Goal: Information Seeking & Learning: Learn about a topic

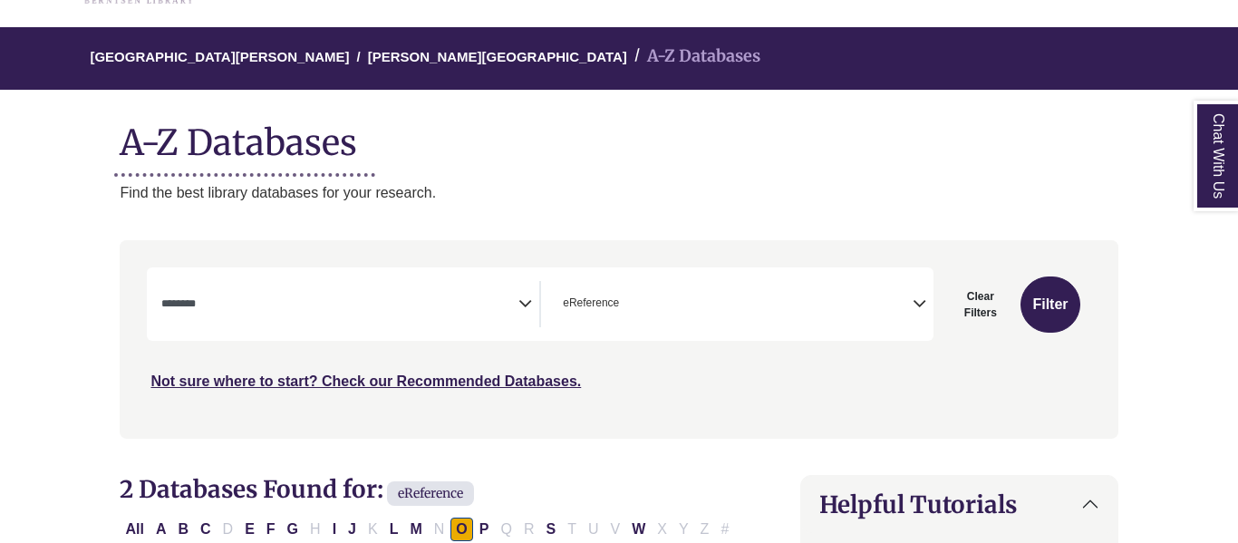
scroll to position [162, 0]
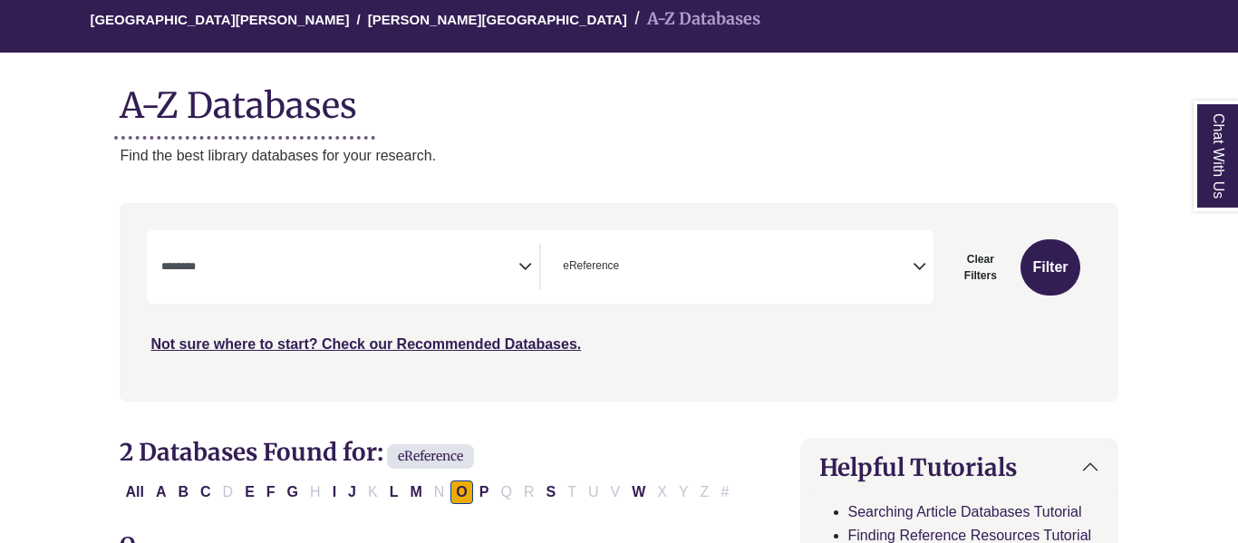
click at [476, 266] on textarea "Search" at bounding box center [339, 268] width 357 height 15
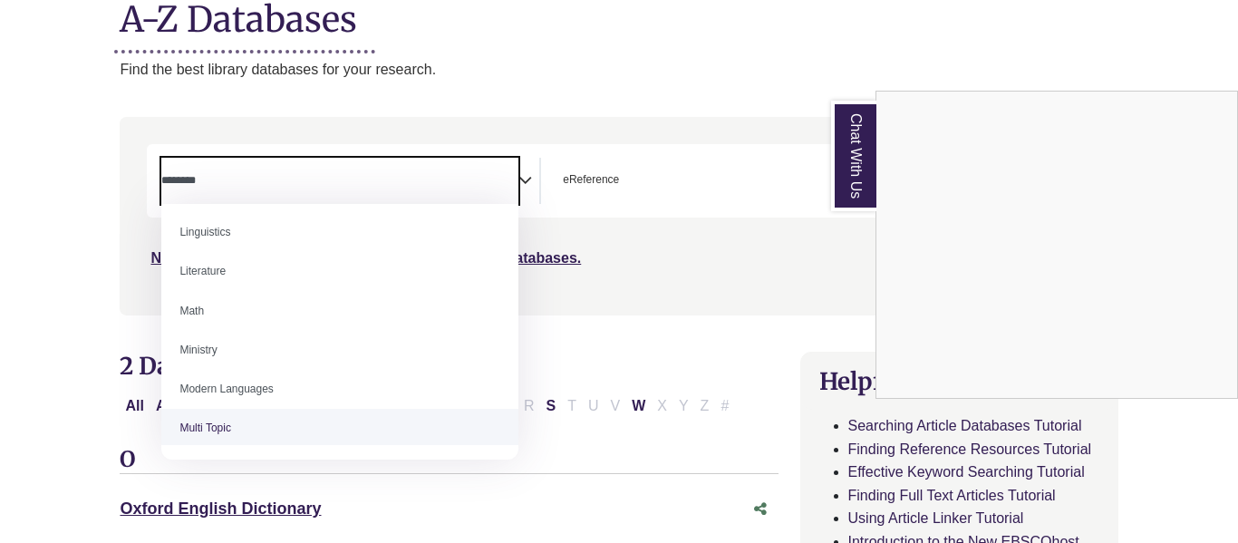
scroll to position [1020, 0]
click at [23, 440] on div "Chat With Us" at bounding box center [619, 271] width 1238 height 543
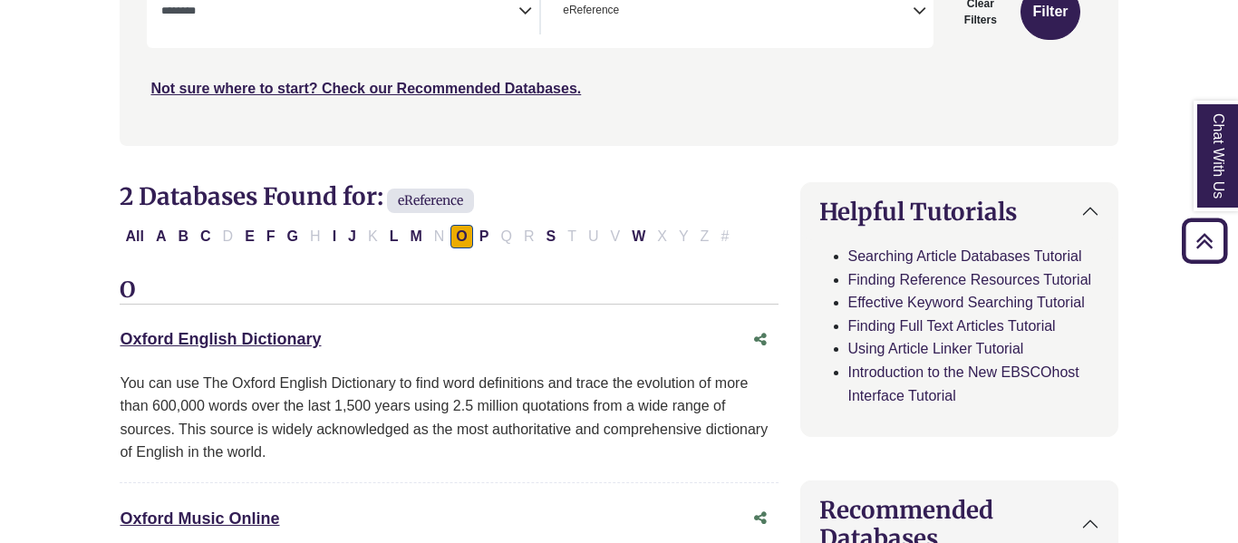
scroll to position [421, 0]
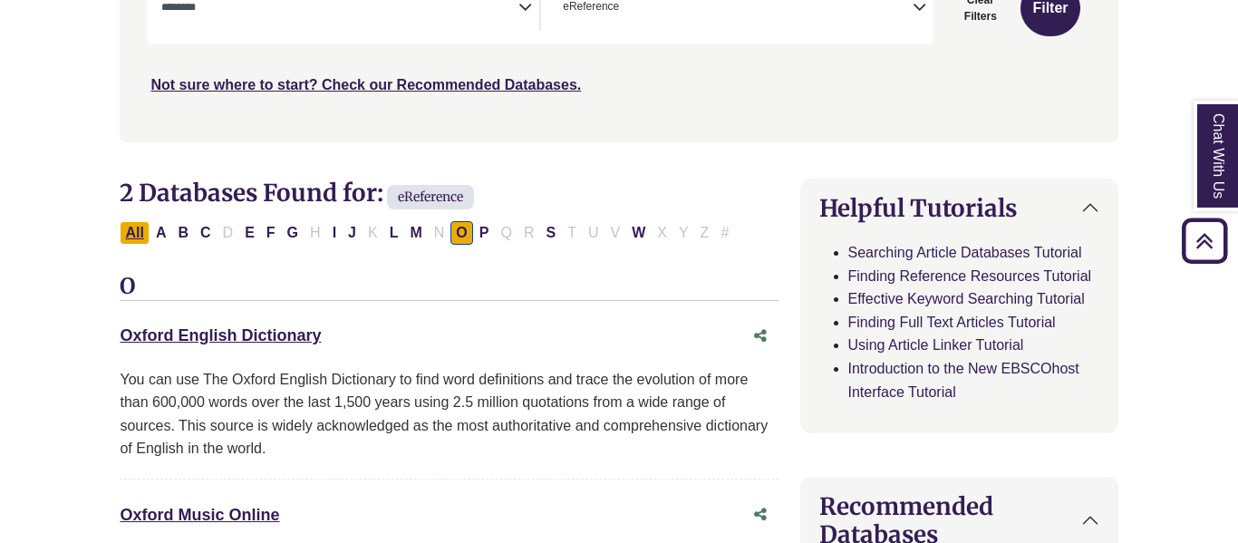
click at [126, 236] on button "All" at bounding box center [134, 233] width 29 height 24
select select "Database Subject Filter"
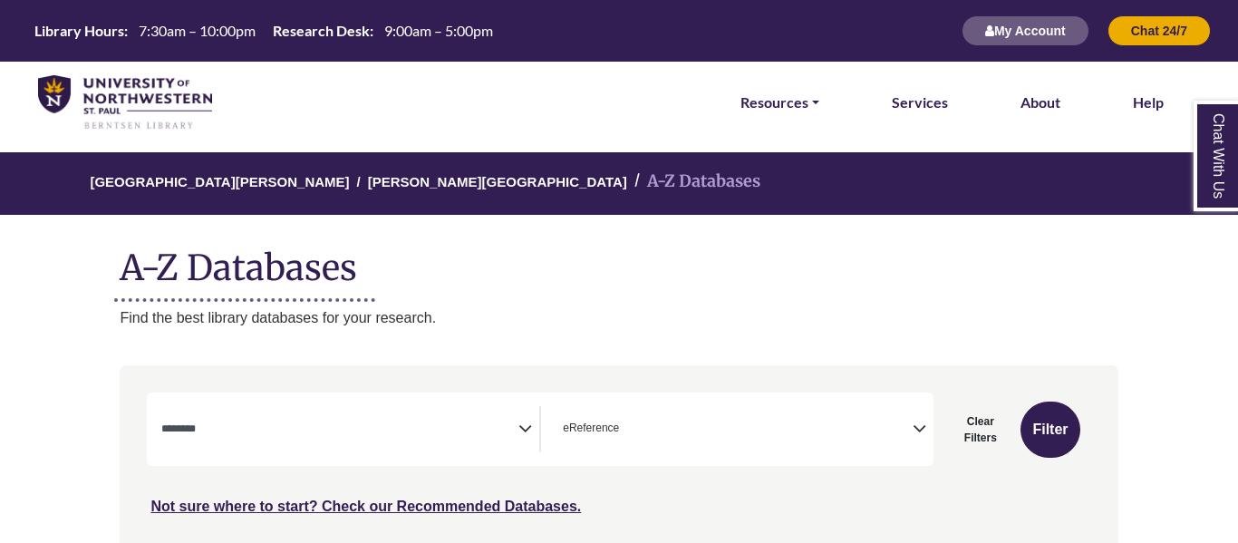
click at [282, 428] on textarea "Search" at bounding box center [339, 430] width 357 height 15
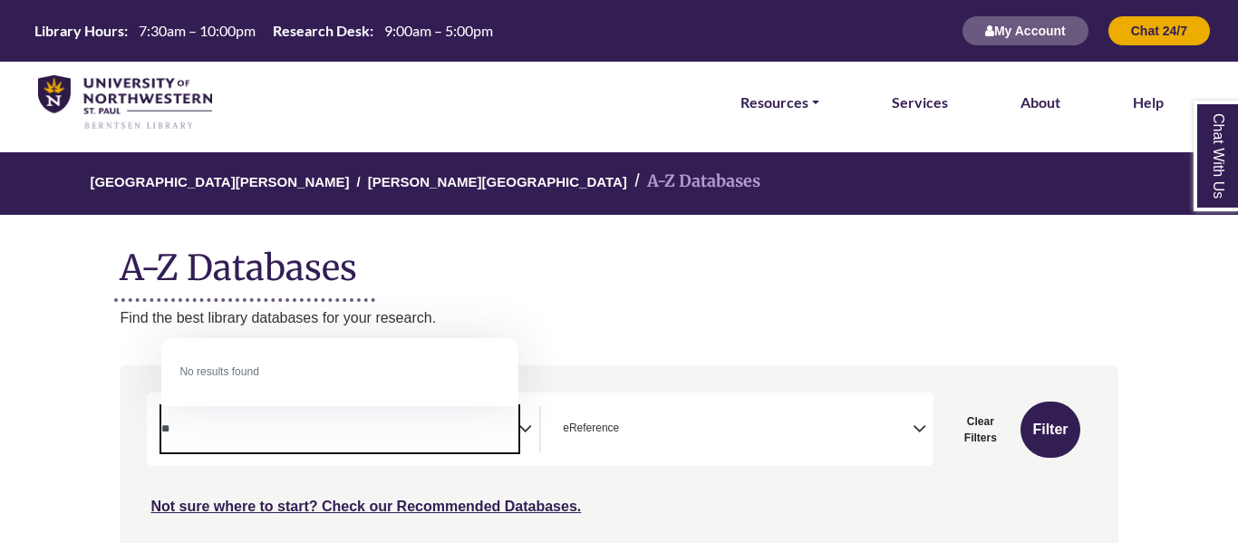
type textarea "*"
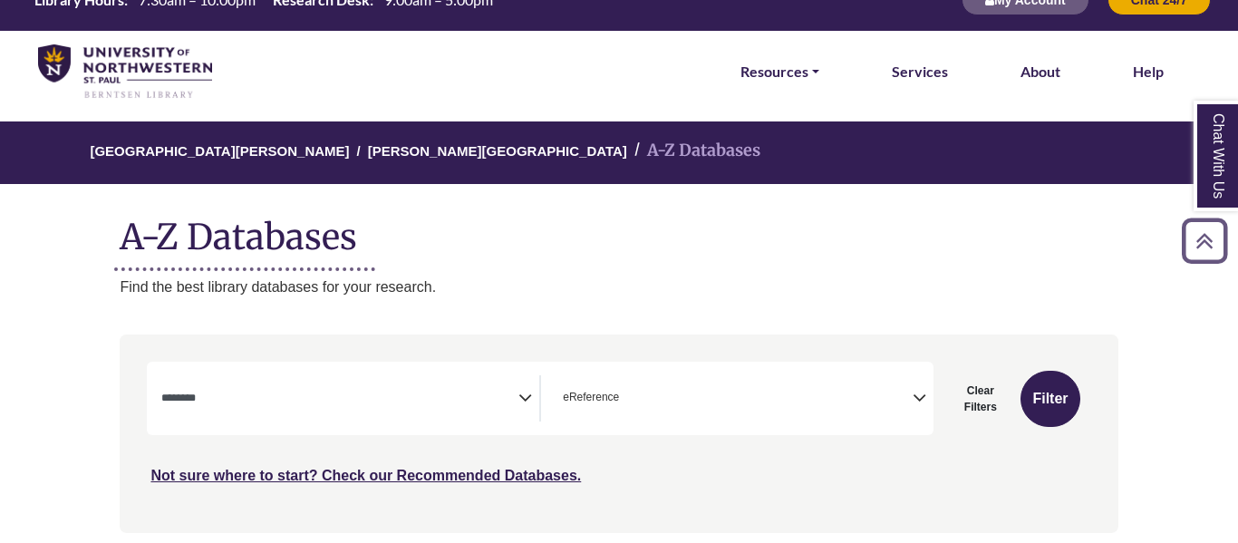
scroll to position [14, 0]
